Goal: Information Seeking & Learning: Learn about a topic

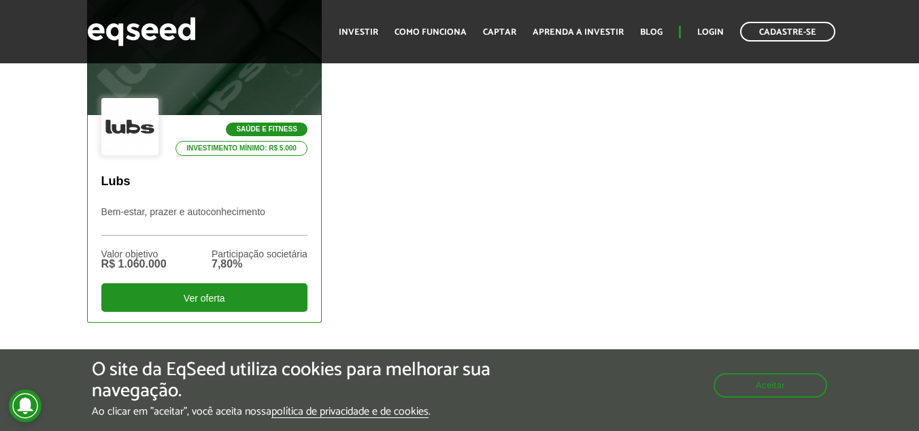
scroll to position [544, 0]
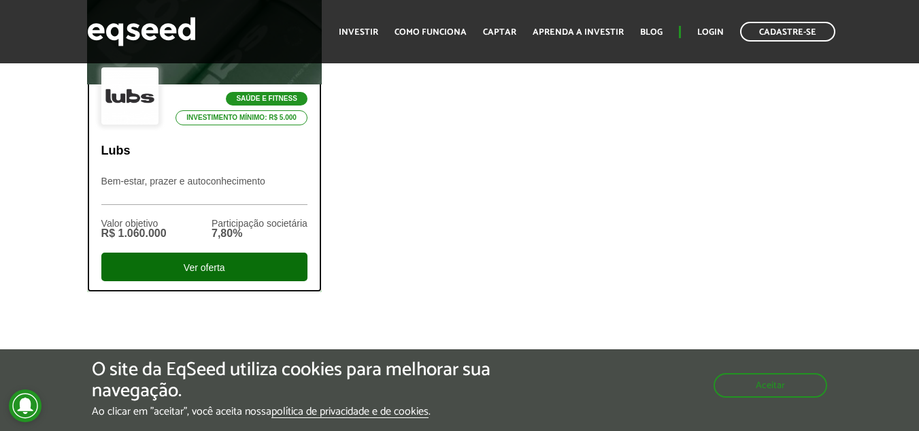
click at [247, 276] on div "Ver oferta" at bounding box center [204, 266] width 206 height 29
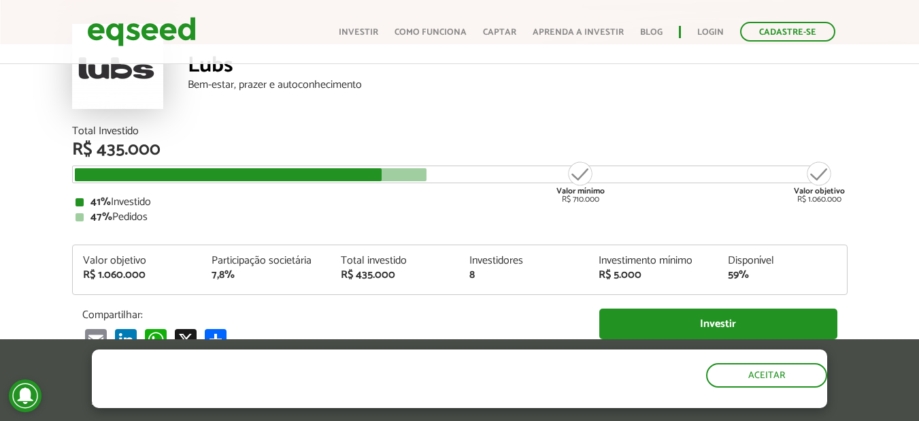
scroll to position [68, 0]
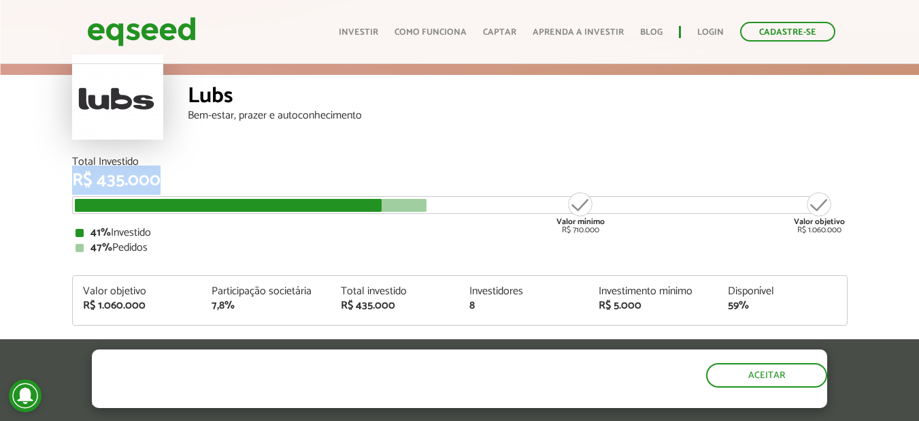
drag, startPoint x: 161, startPoint y: 182, endPoint x: 58, endPoint y: 182, distance: 102.7
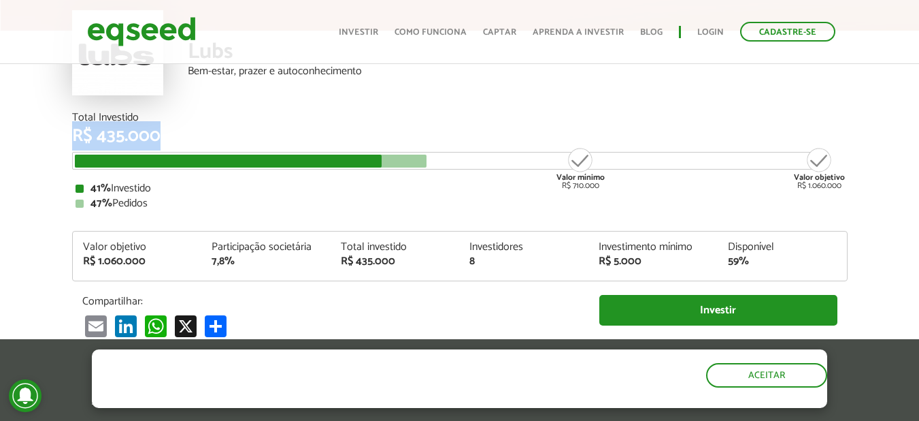
scroll to position [136, 0]
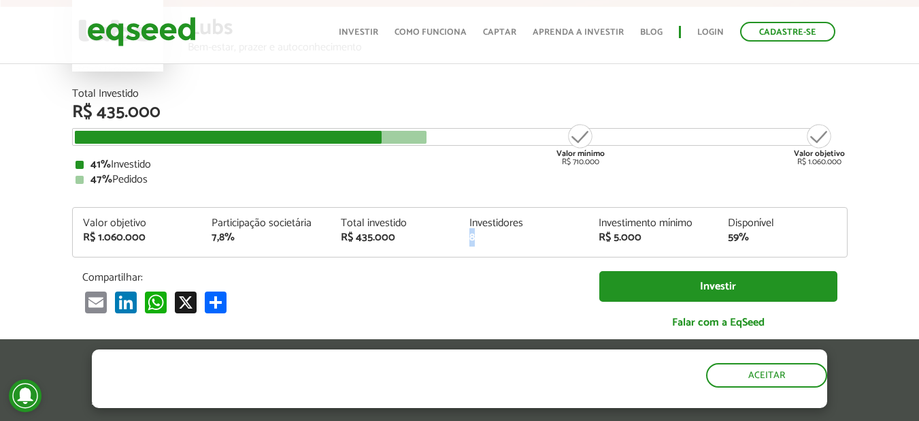
drag, startPoint x: 481, startPoint y: 240, endPoint x: 464, endPoint y: 242, distance: 17.1
click at [464, 242] on div "Investidores 8" at bounding box center [523, 230] width 129 height 25
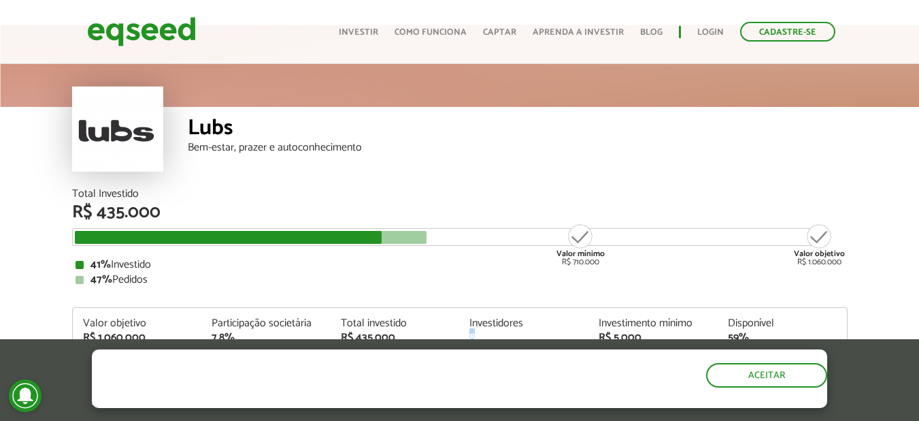
scroll to position [68, 0]
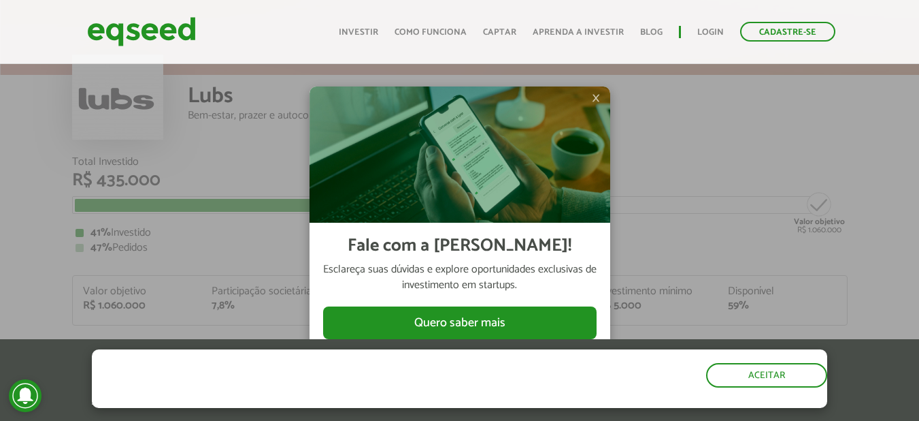
click at [602, 97] on img at bounding box center [460, 154] width 301 height 136
click at [600, 97] on span "×" at bounding box center [596, 98] width 8 height 16
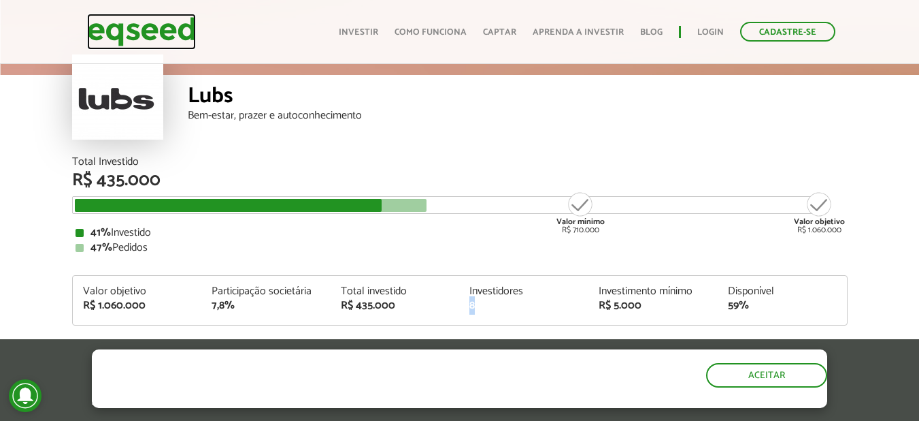
click at [122, 45] on img at bounding box center [141, 32] width 109 height 36
